Goal: Information Seeking & Learning: Learn about a topic

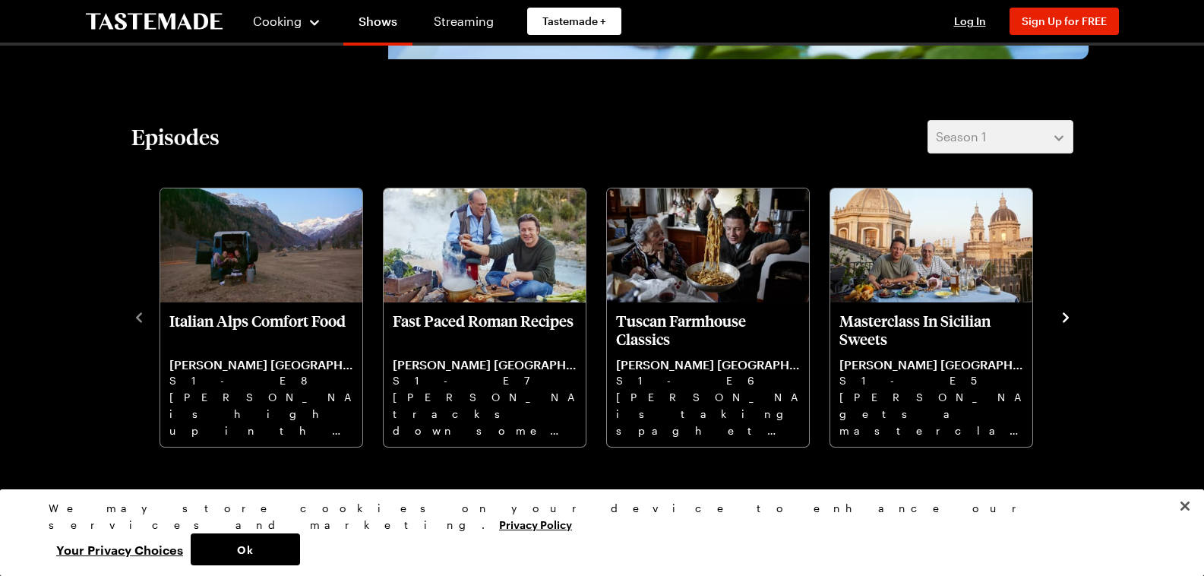
scroll to position [456, 0]
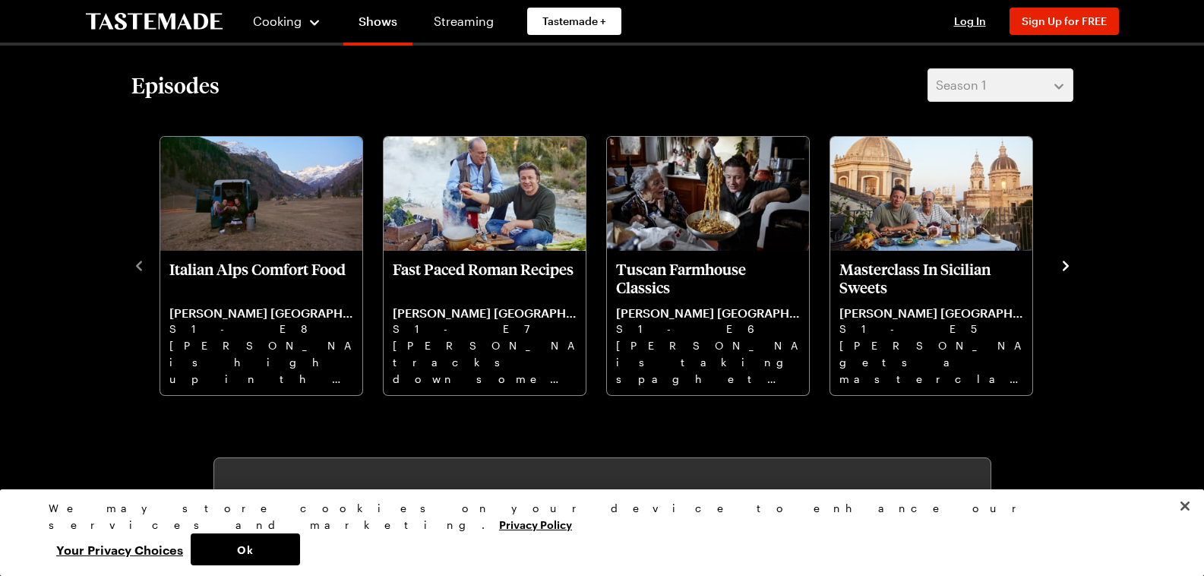
click at [1066, 267] on icon "navigate to next item" at bounding box center [1066, 266] width 6 height 10
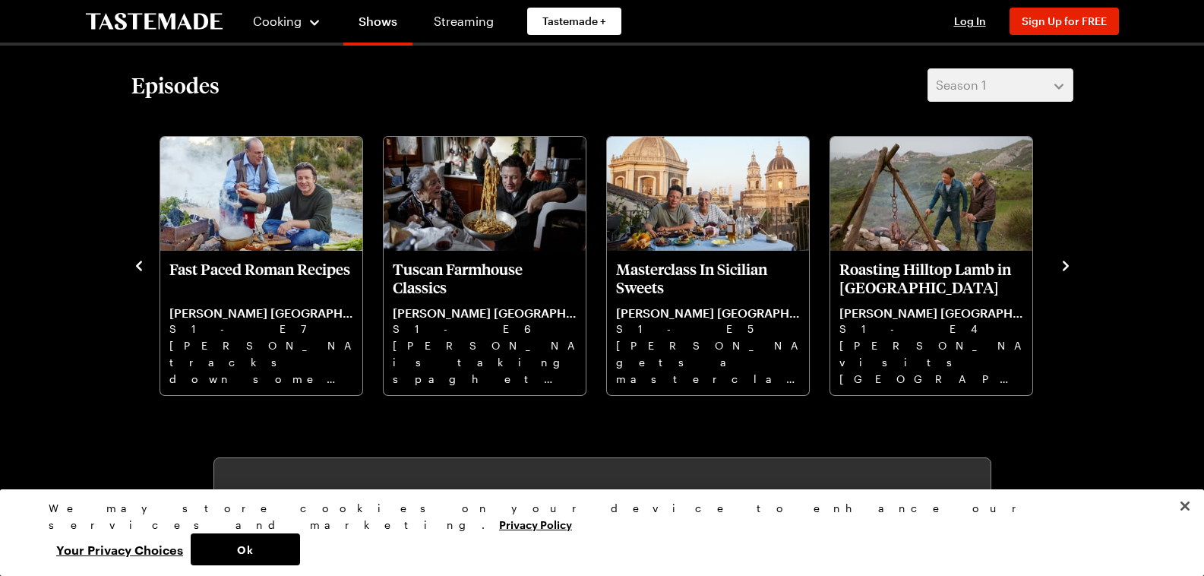
click at [1068, 269] on icon "navigate to next item" at bounding box center [1065, 265] width 15 height 15
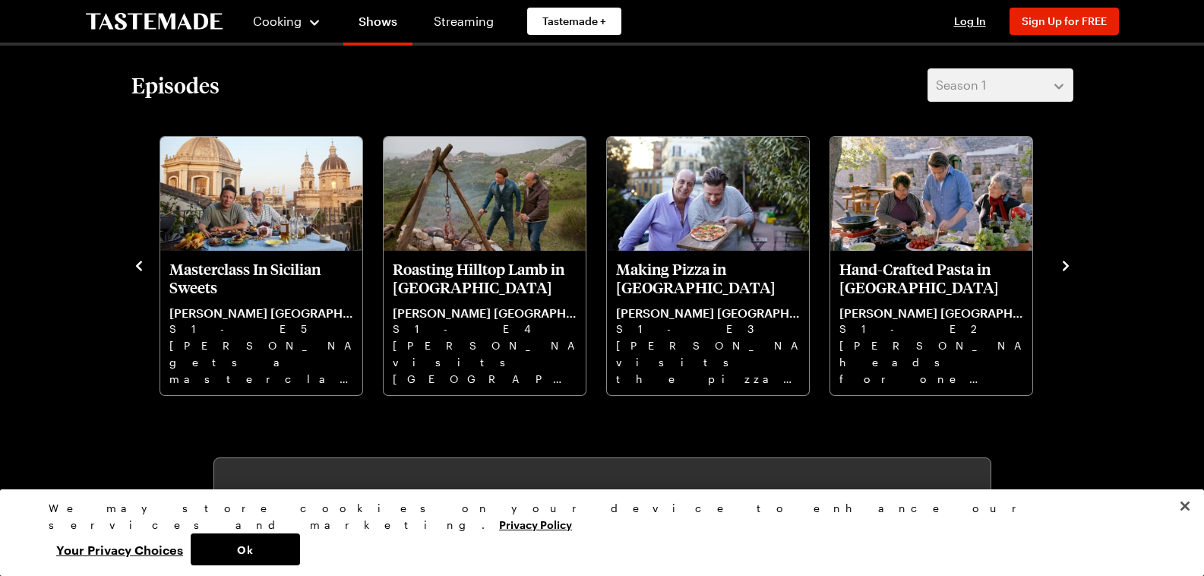
click at [1068, 269] on icon "navigate to next item" at bounding box center [1065, 265] width 15 height 15
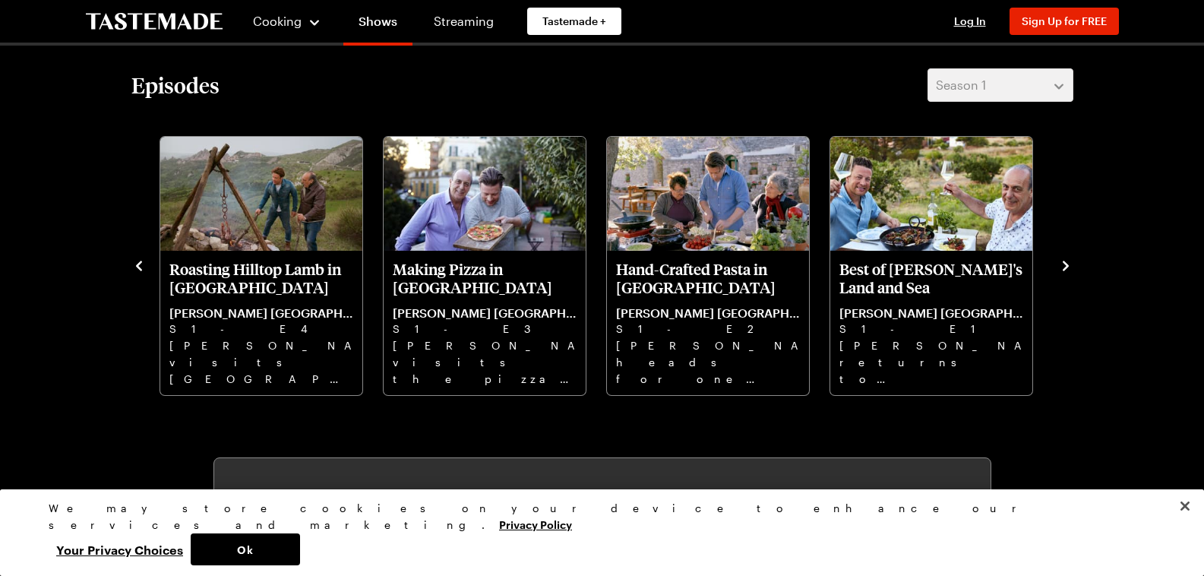
click at [1065, 264] on icon "navigate to next item" at bounding box center [1066, 266] width 6 height 10
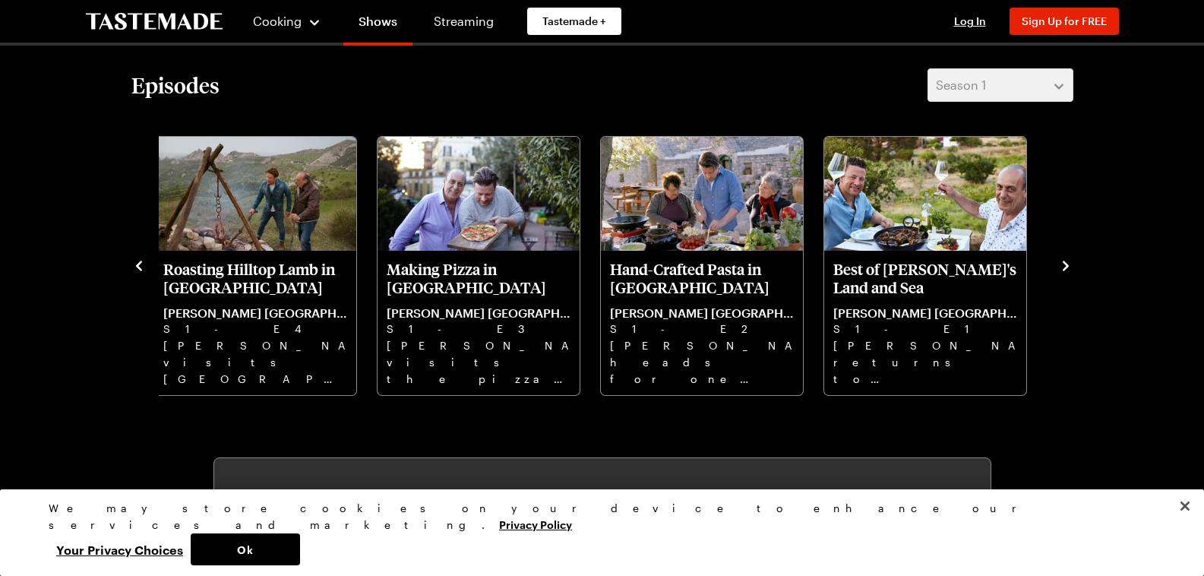
click at [1065, 264] on icon "navigate to next item" at bounding box center [1066, 266] width 6 height 10
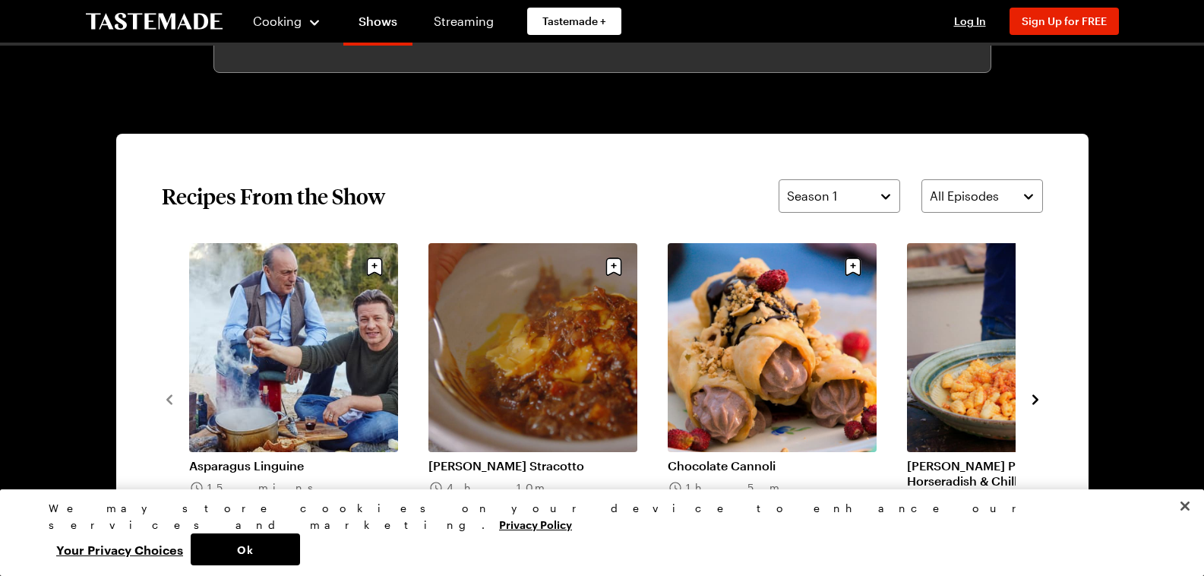
scroll to position [1140, 0]
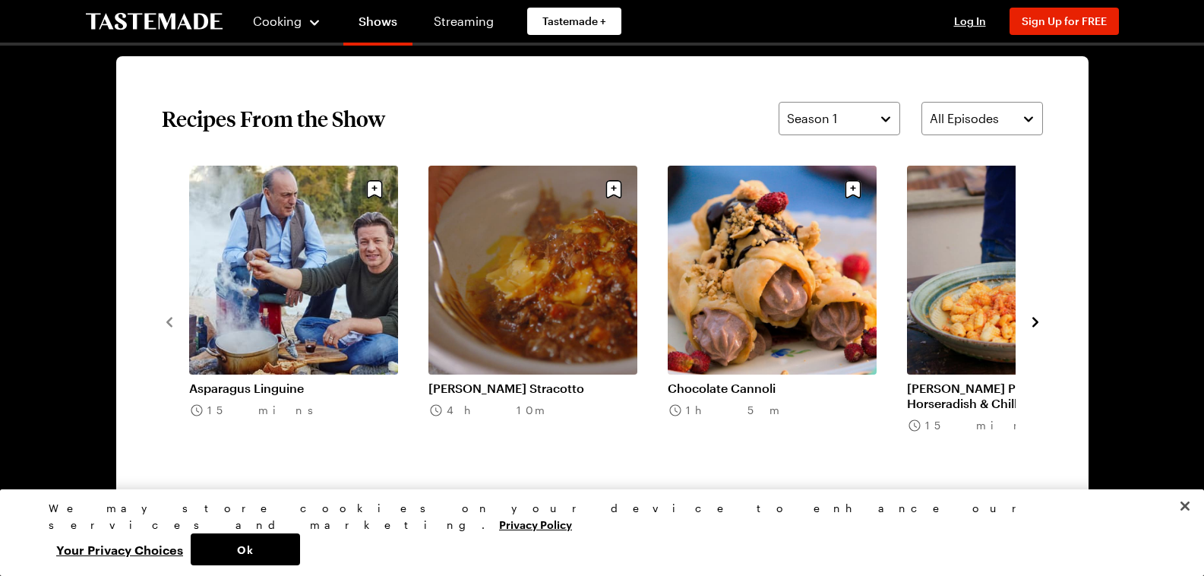
click at [1034, 324] on icon "navigate to next item" at bounding box center [1036, 322] width 6 height 10
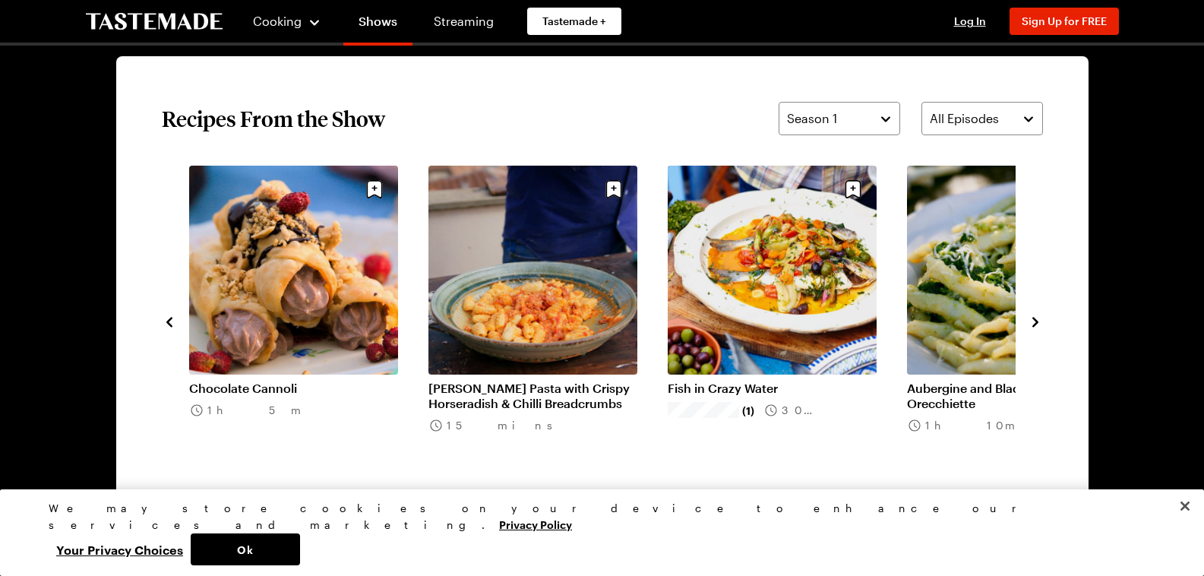
click at [1034, 324] on icon "navigate to next item" at bounding box center [1036, 322] width 6 height 10
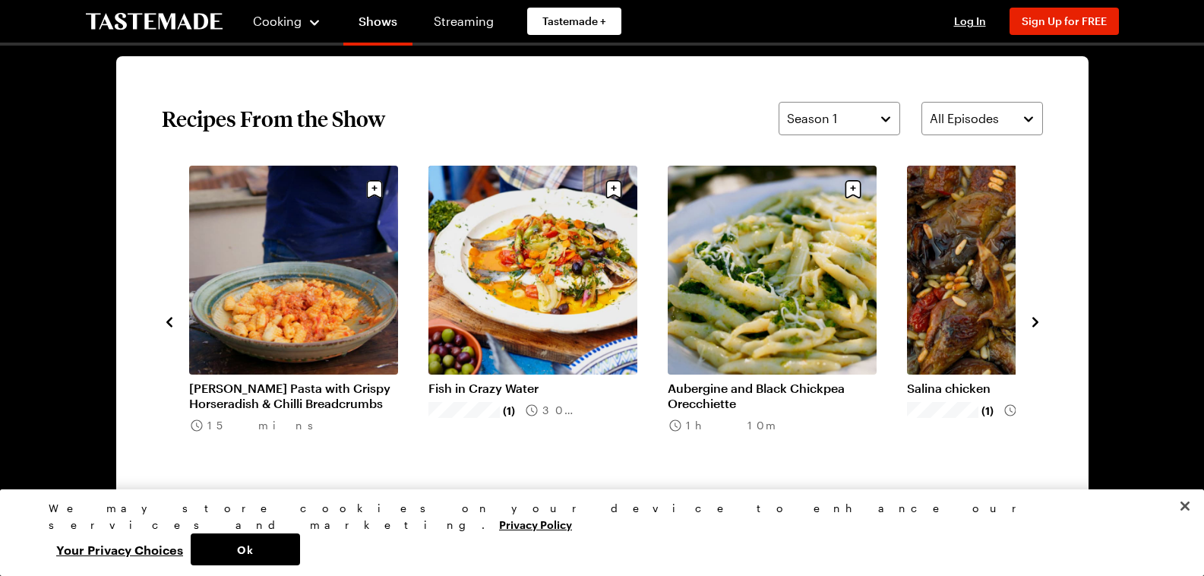
click at [1034, 324] on icon "navigate to next item" at bounding box center [1036, 322] width 6 height 10
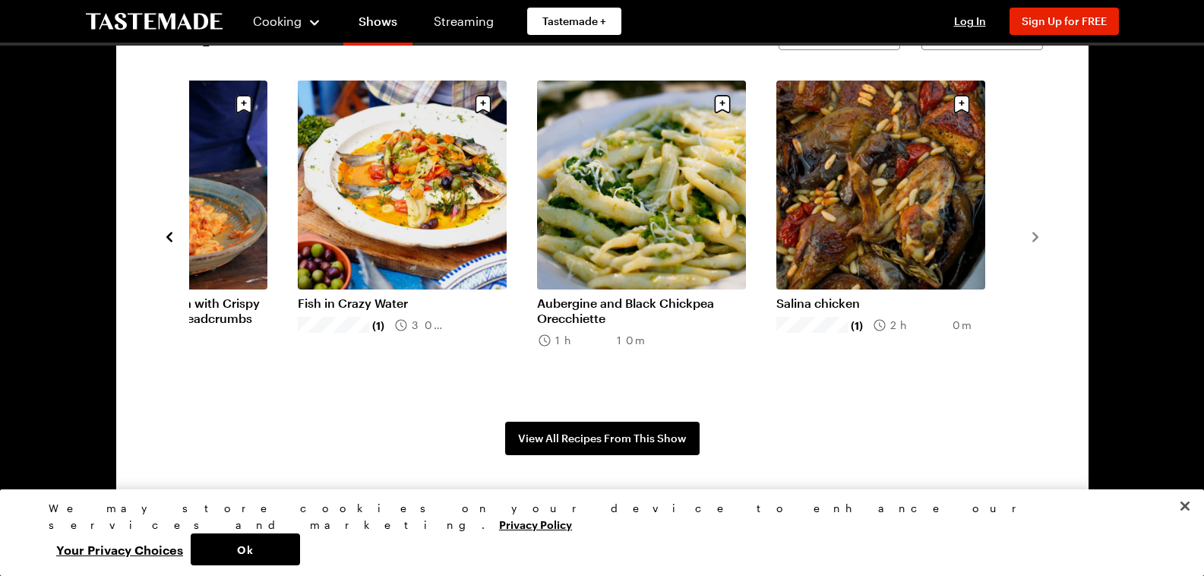
scroll to position [1444, 0]
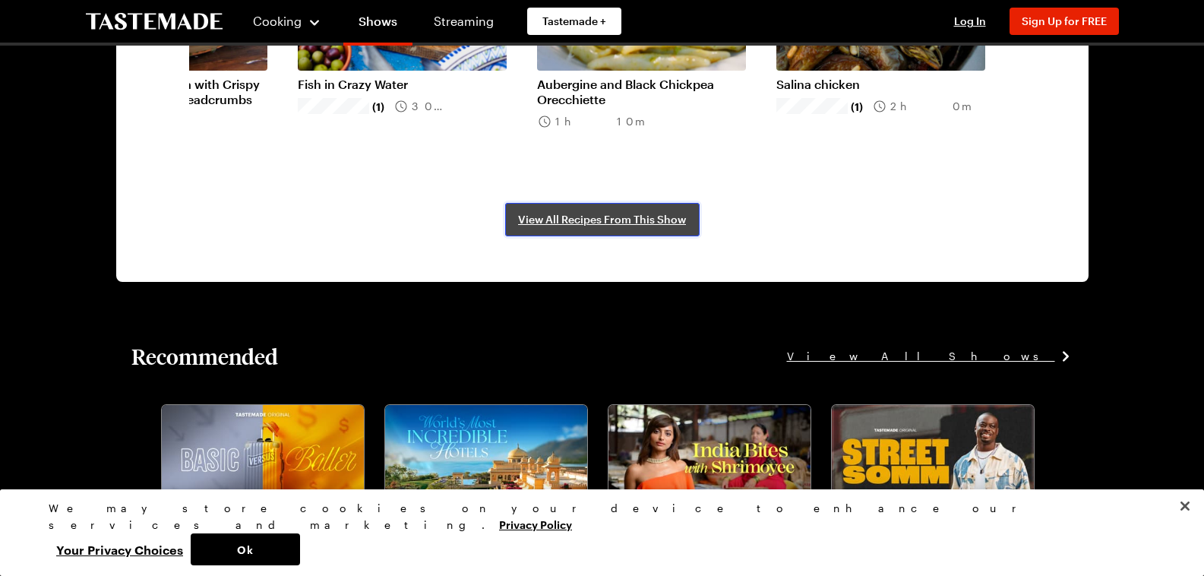
click at [648, 224] on span "View All Recipes From This Show" at bounding box center [602, 219] width 168 height 15
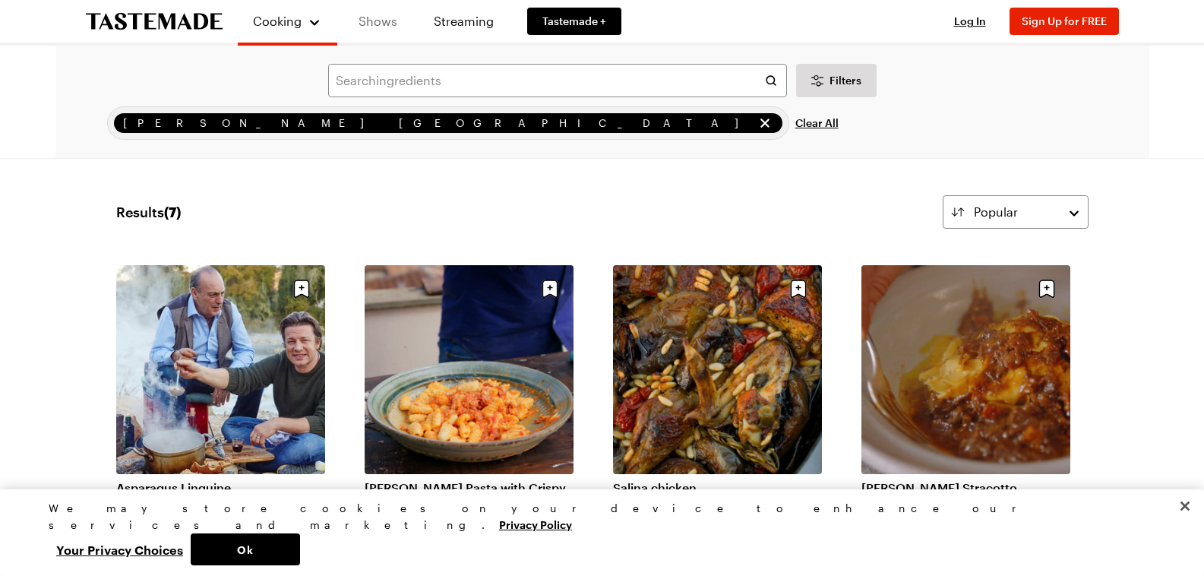
click at [382, 24] on link "Shows" at bounding box center [377, 21] width 69 height 43
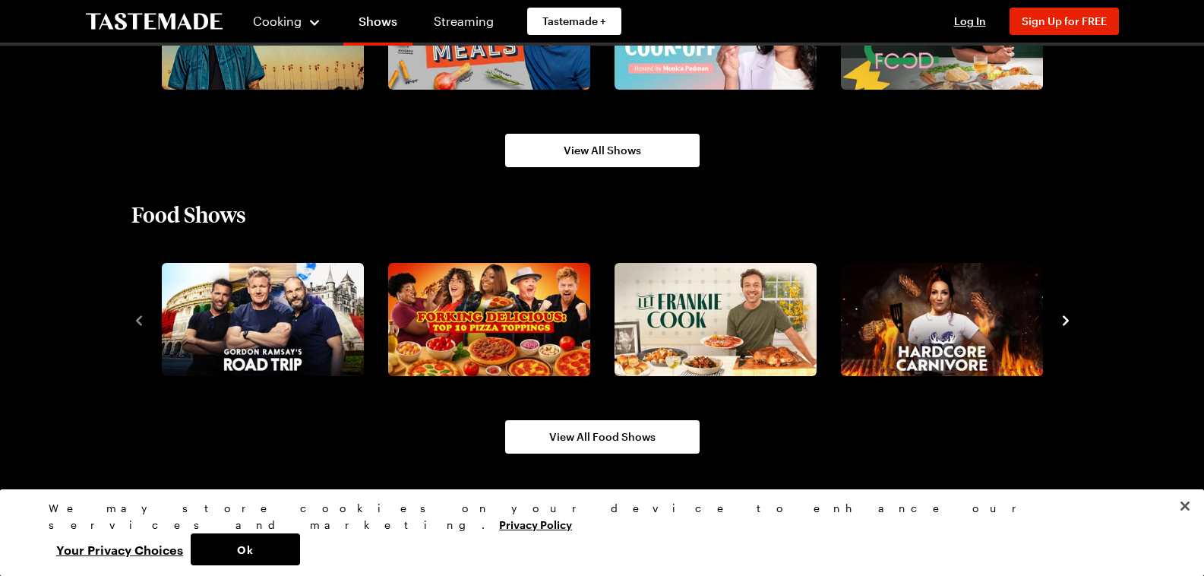
scroll to position [1292, 0]
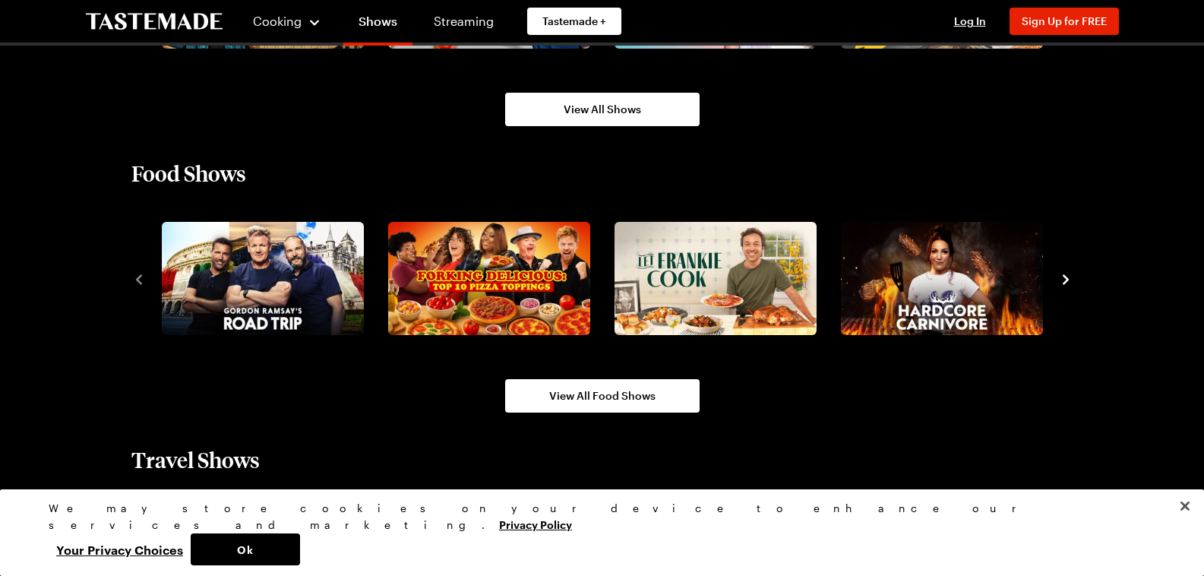
click at [1064, 278] on icon "navigate to next item" at bounding box center [1065, 279] width 15 height 15
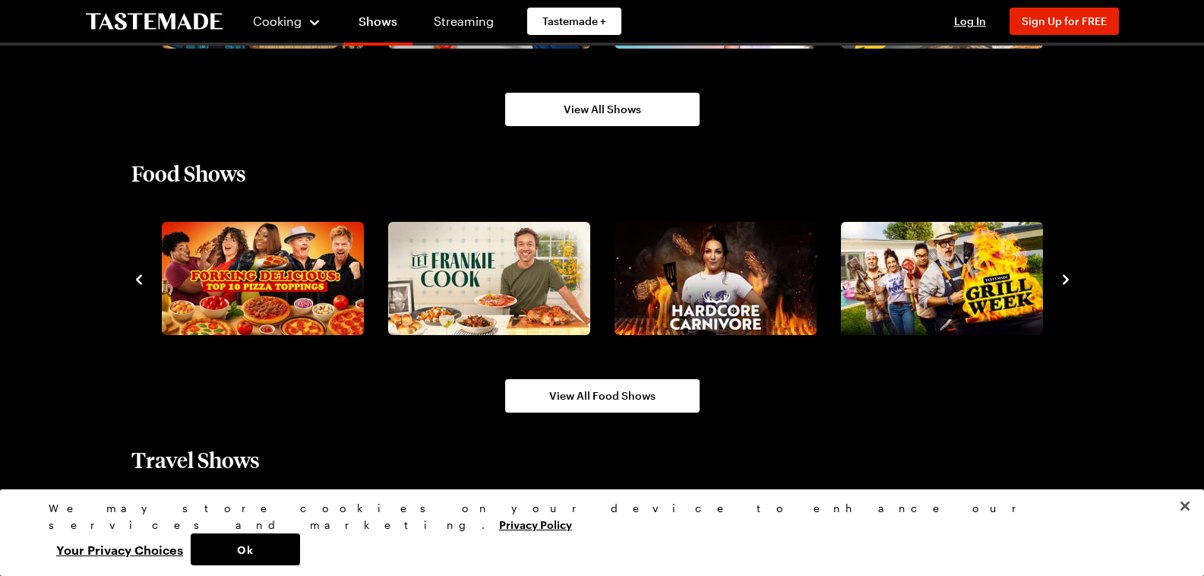
click at [1064, 278] on icon "navigate to next item" at bounding box center [1065, 279] width 15 height 15
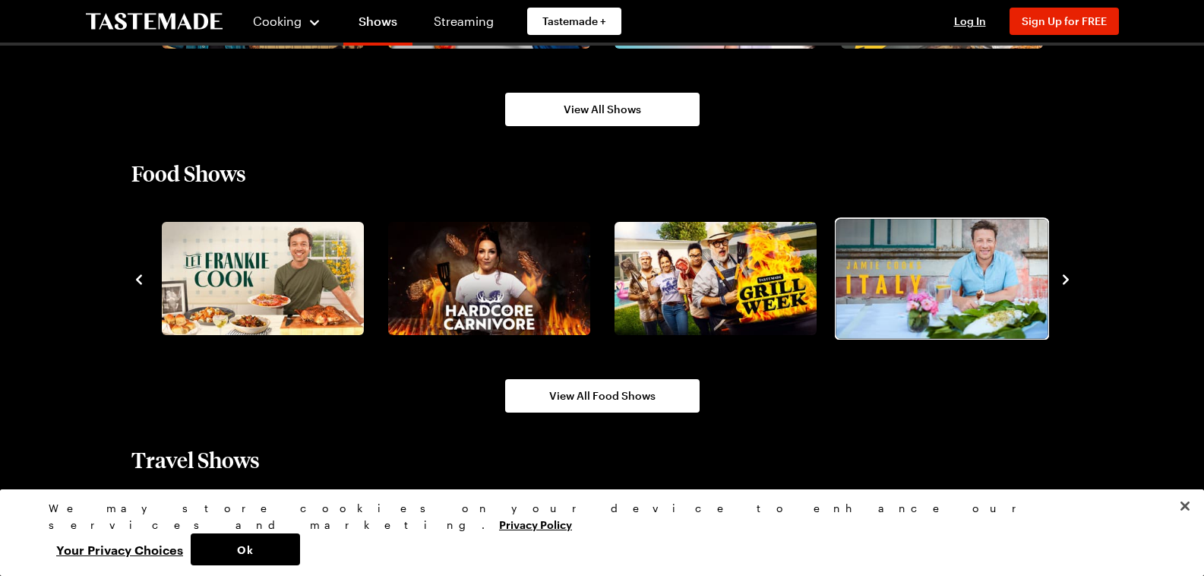
click at [953, 275] on img "6 / 10" at bounding box center [942, 278] width 212 height 119
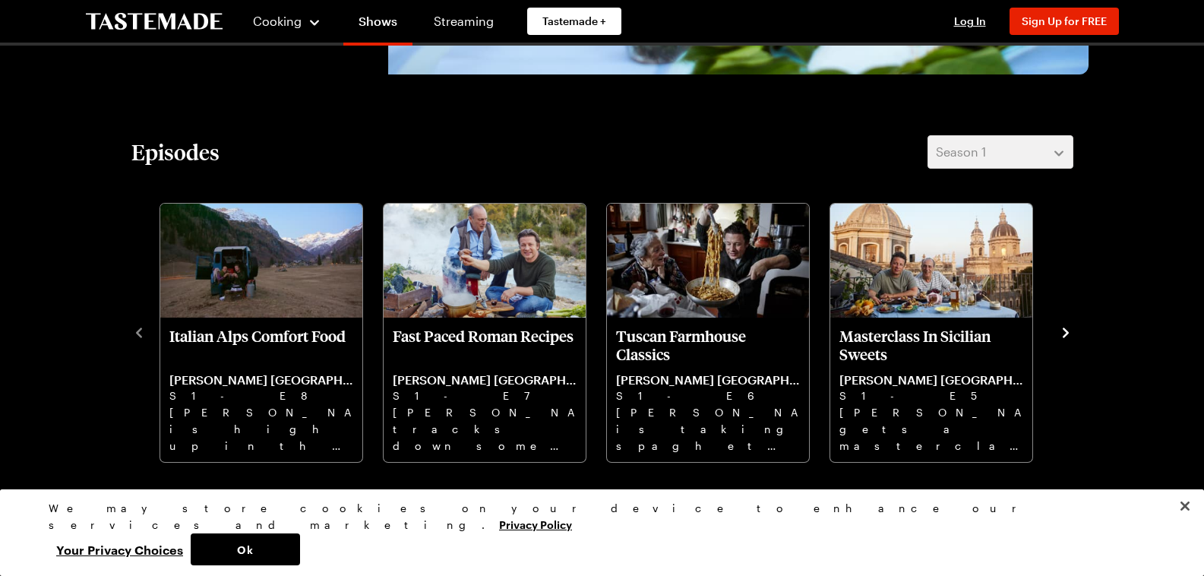
scroll to position [380, 0]
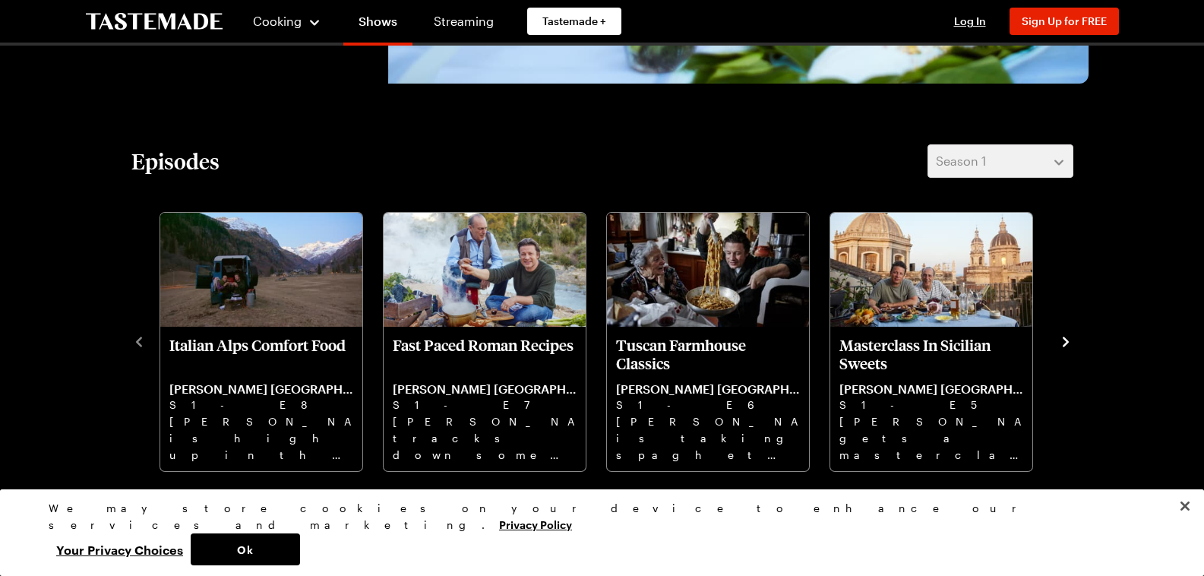
click at [1064, 341] on icon "navigate to next item" at bounding box center [1065, 341] width 15 height 15
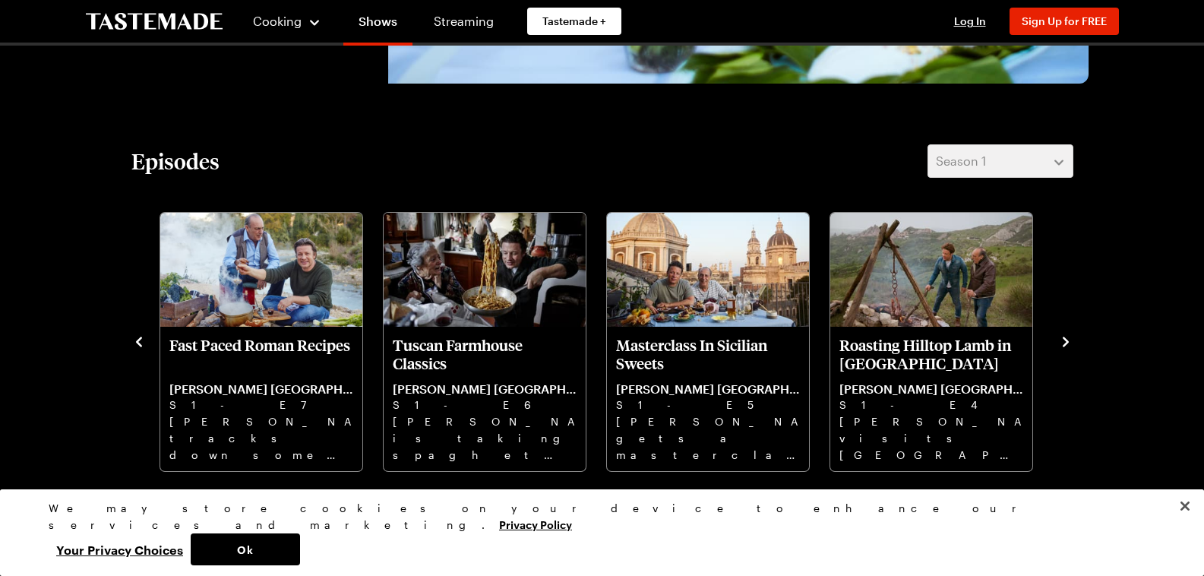
click at [1064, 341] on icon "navigate to next item" at bounding box center [1065, 341] width 15 height 15
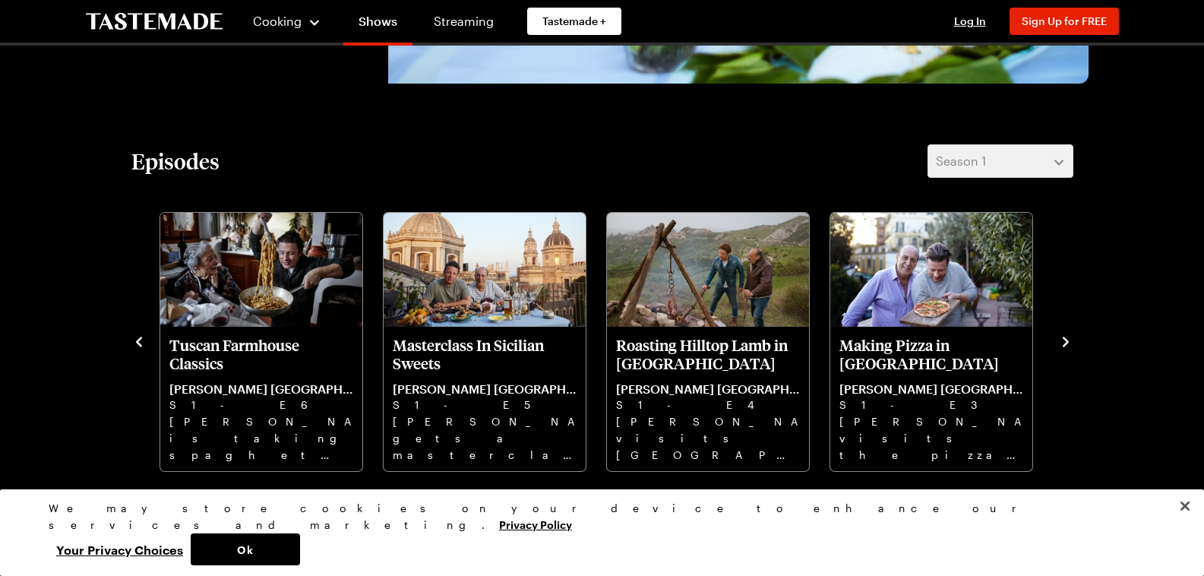
click at [1067, 342] on icon "navigate to next item" at bounding box center [1066, 342] width 6 height 10
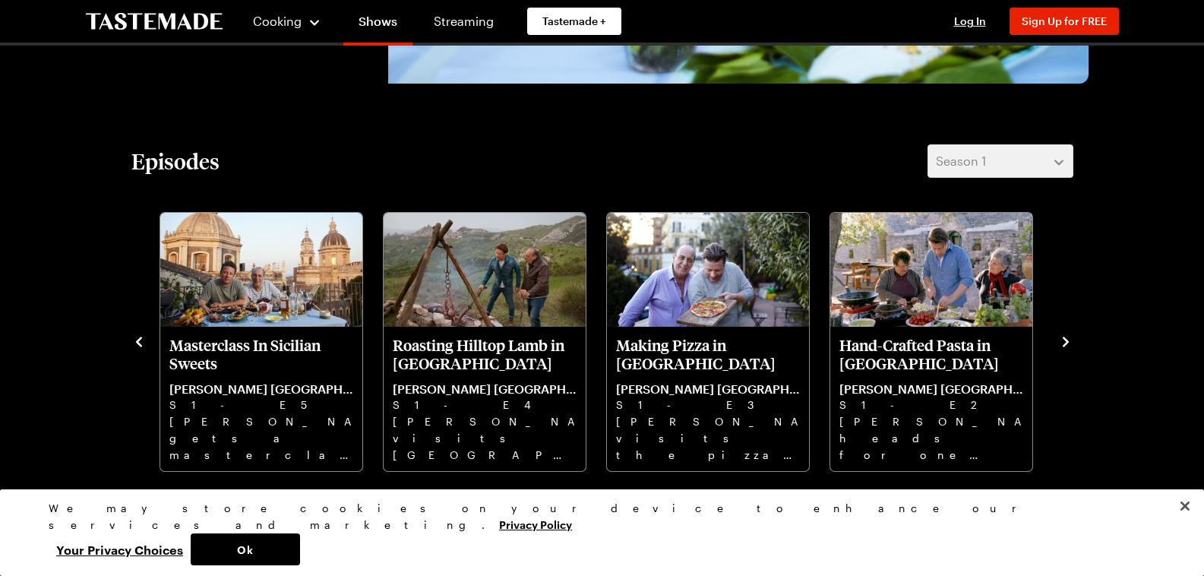
click at [1066, 344] on icon "navigate to next item" at bounding box center [1066, 342] width 6 height 10
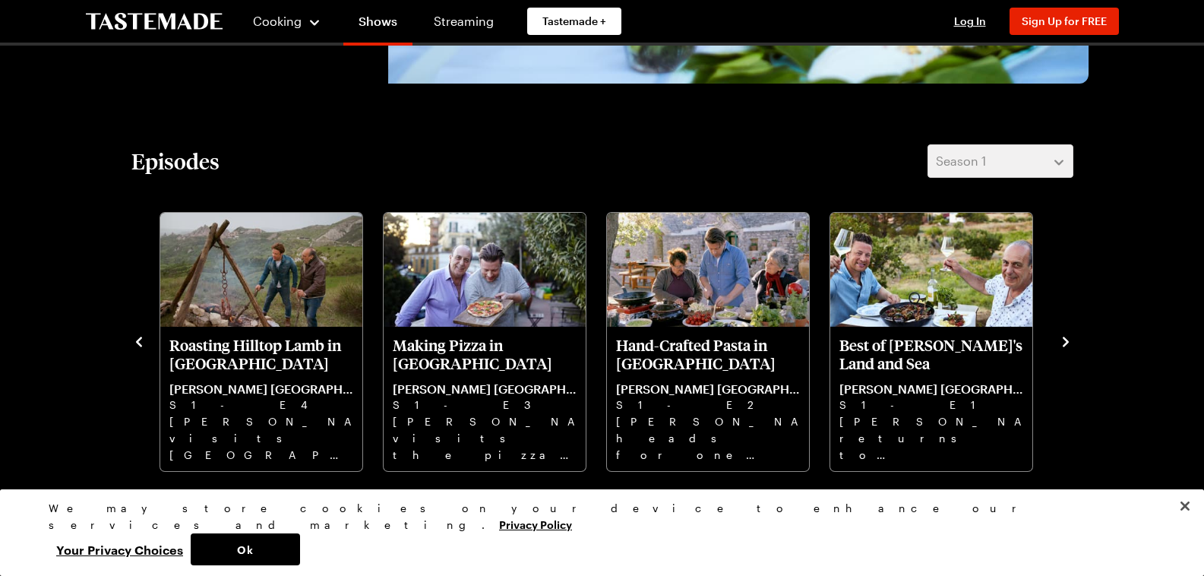
click at [1066, 344] on icon "navigate to next item" at bounding box center [1066, 342] width 6 height 10
